Goal: Download file/media

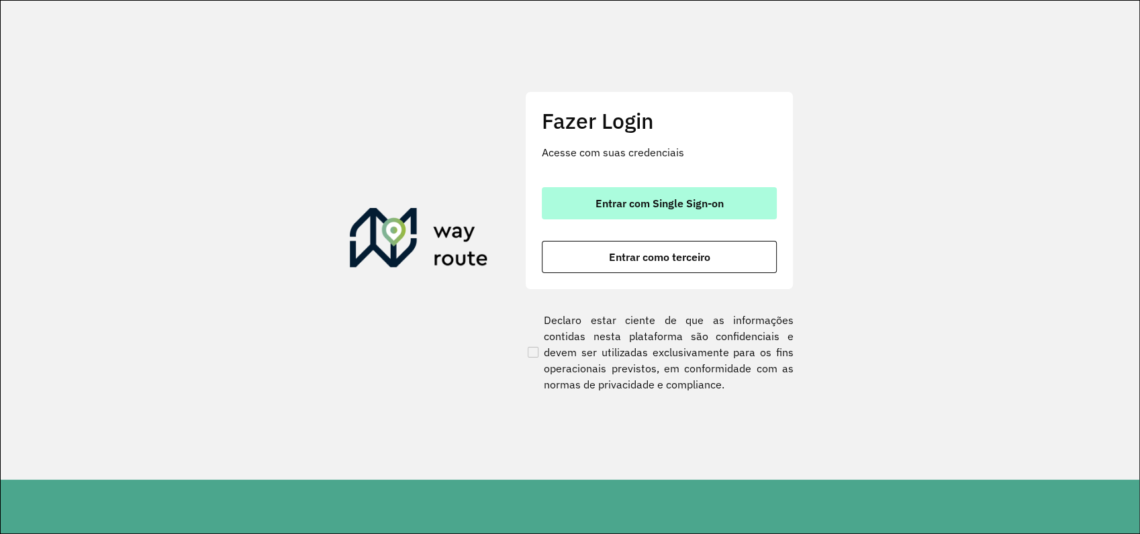
click at [677, 204] on span "Entrar com Single Sign-on" at bounding box center [660, 203] width 128 height 11
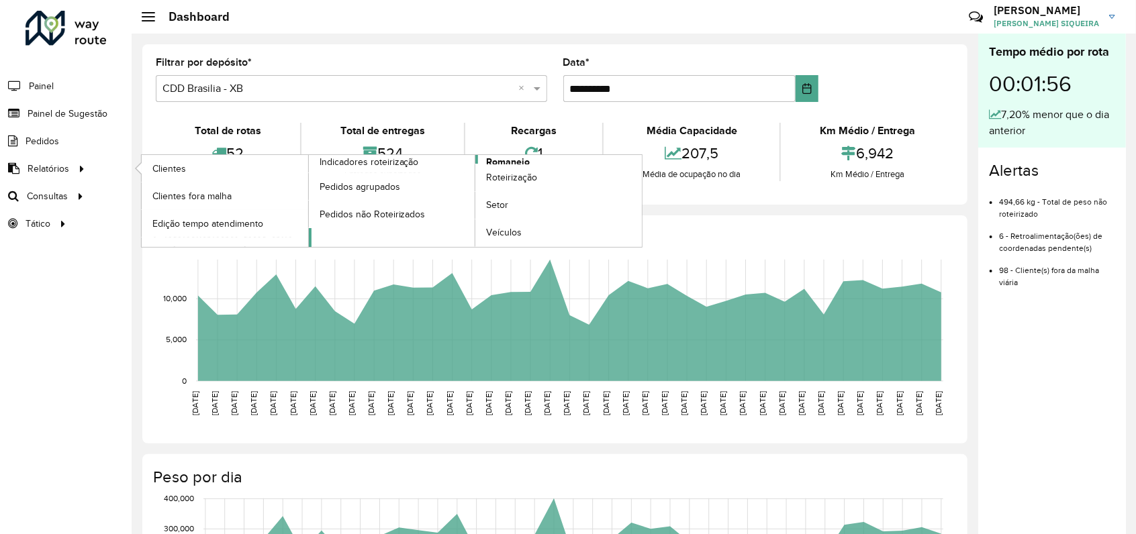
click at [503, 157] on span "Romaneio" at bounding box center [508, 162] width 44 height 14
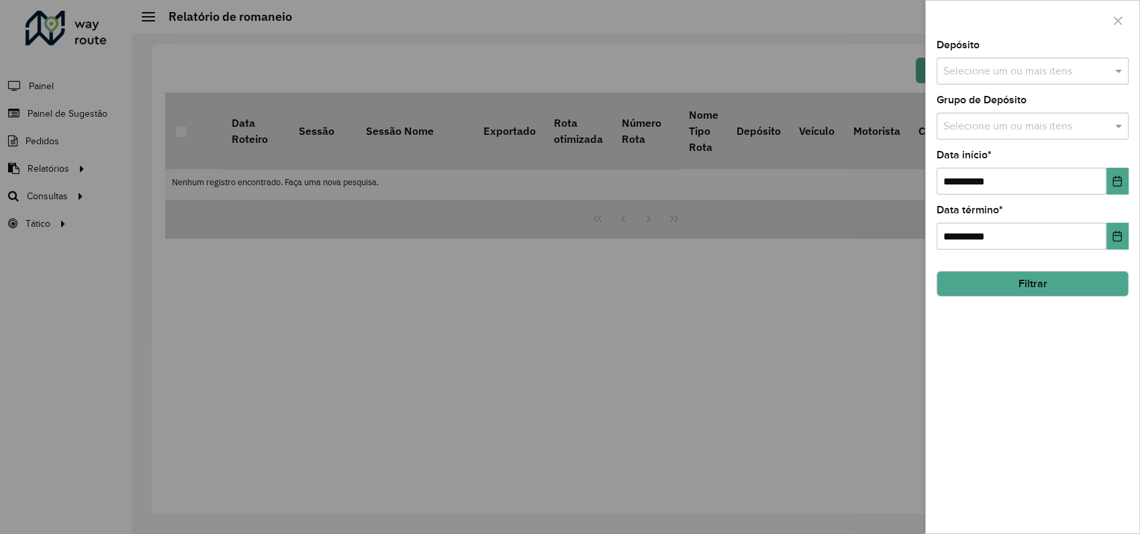
click at [990, 71] on input "text" at bounding box center [1026, 72] width 172 height 16
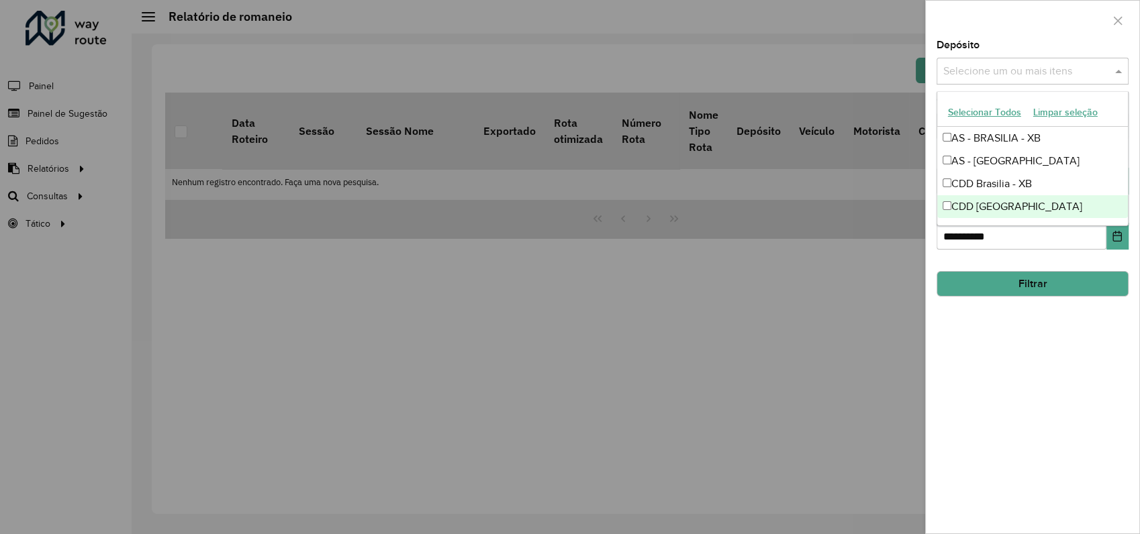
click at [990, 208] on div "CDD [GEOGRAPHIC_DATA]" at bounding box center [1032, 206] width 191 height 23
click at [1052, 258] on div "**********" at bounding box center [1033, 287] width 214 height 494
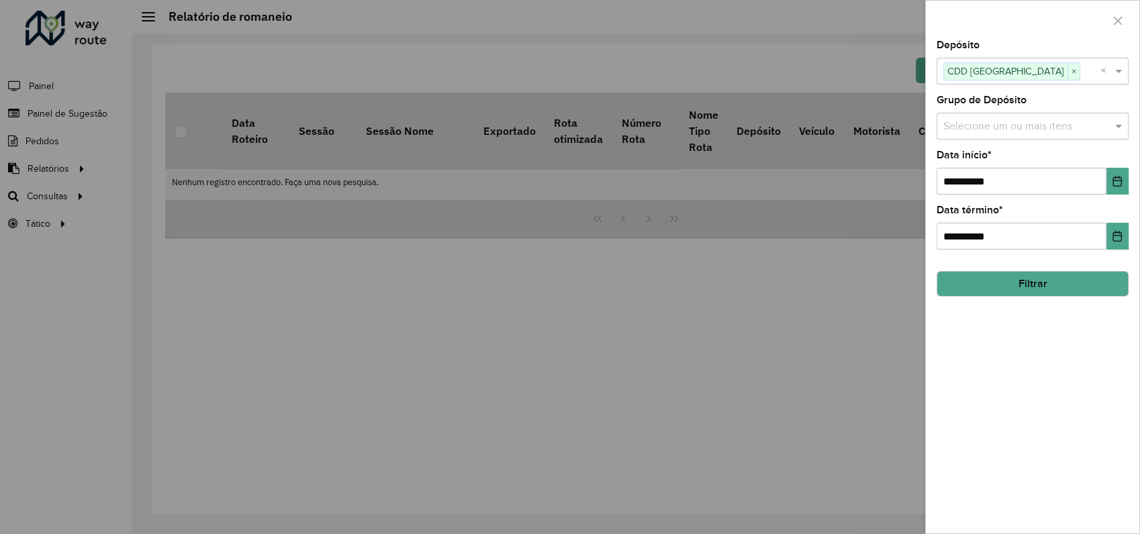
click at [1029, 282] on button "Filtrar" at bounding box center [1033, 284] width 192 height 26
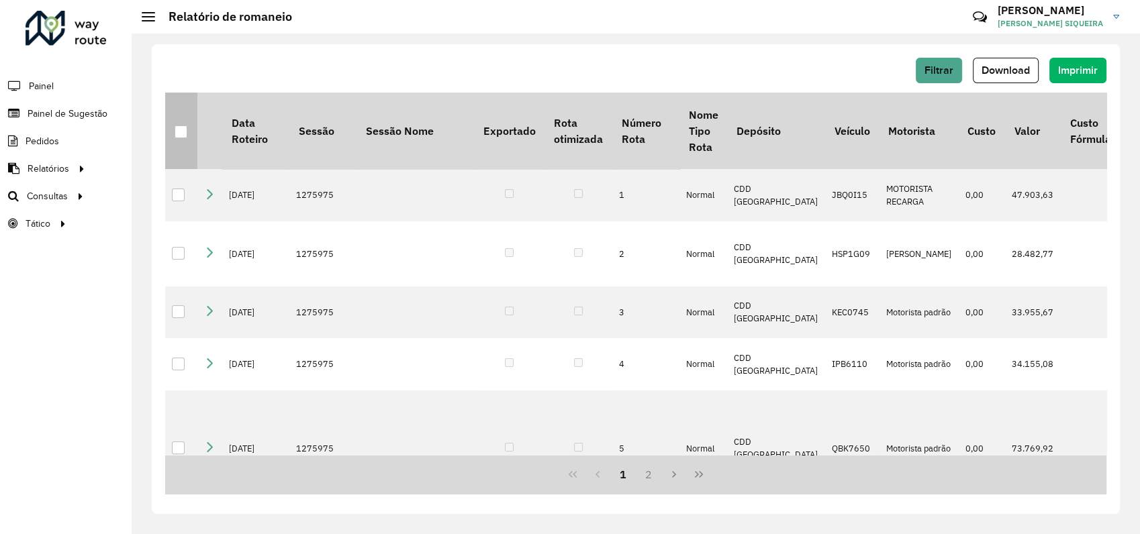
click at [175, 130] on div at bounding box center [181, 132] width 13 height 13
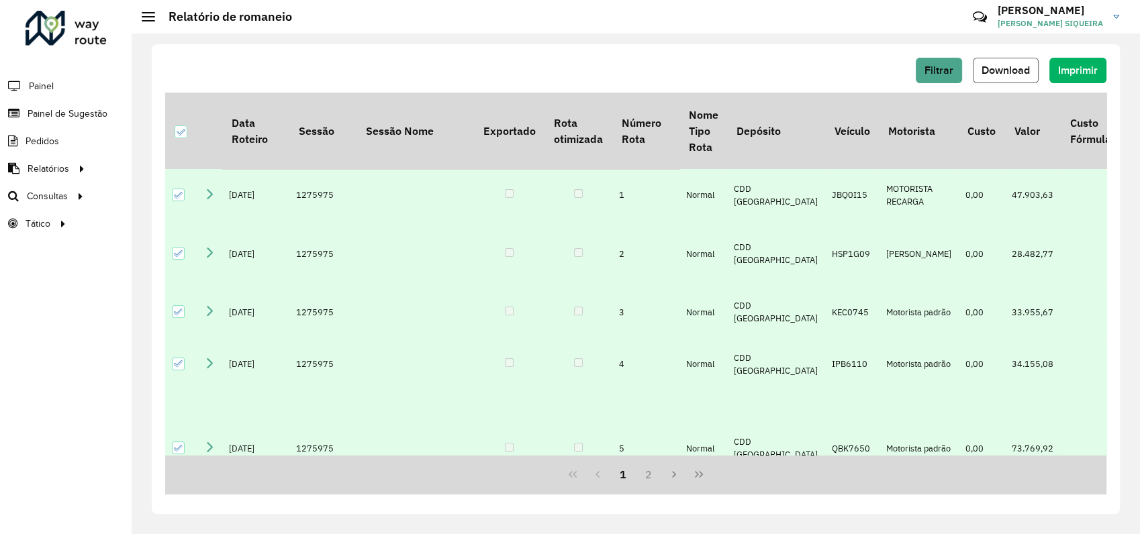
click at [994, 75] on span "Download" at bounding box center [1006, 69] width 48 height 11
